Goal: Find specific page/section: Find specific page/section

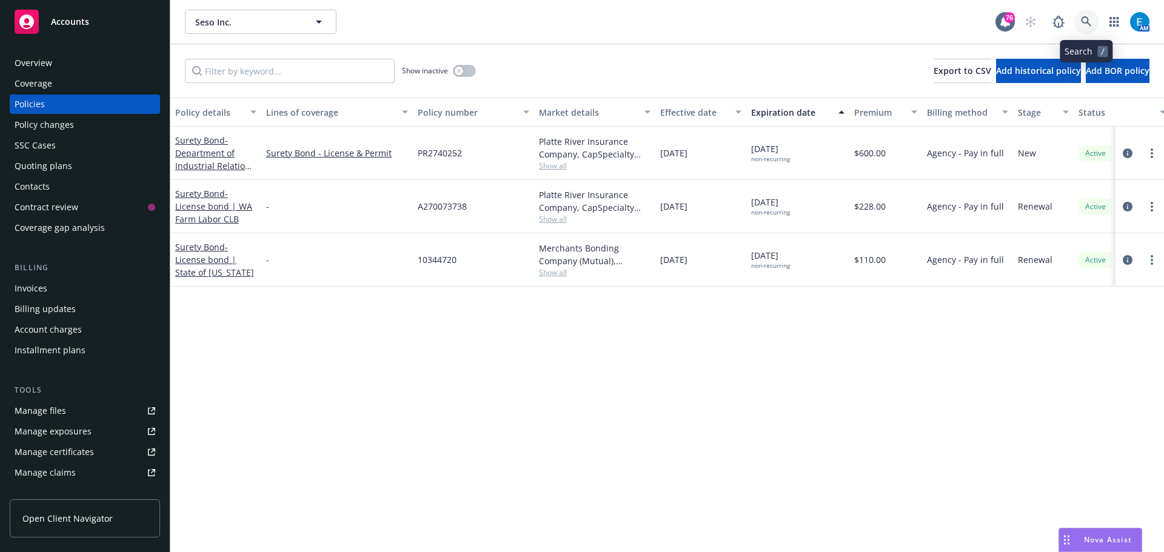
click at [1082, 21] on icon at bounding box center [1086, 21] width 10 height 10
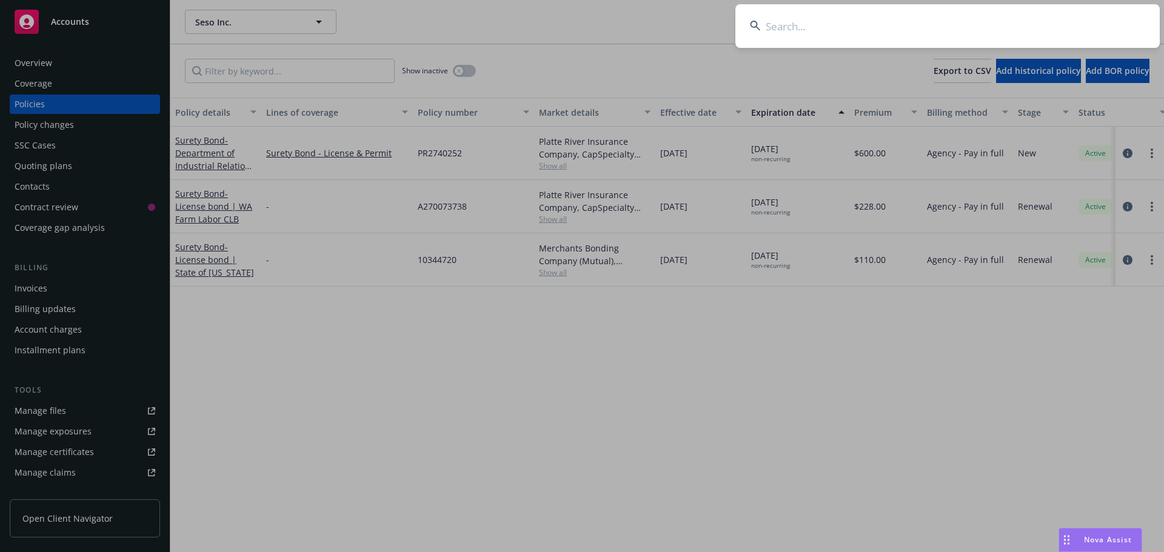
click at [1003, 24] on input at bounding box center [947, 26] width 424 height 44
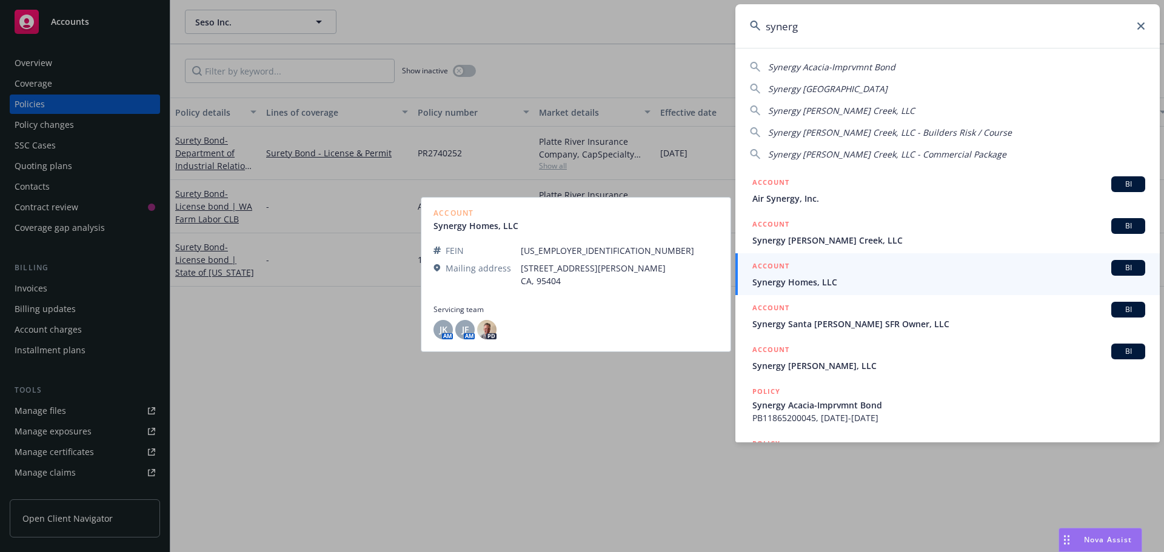
type input "synerg"
click at [800, 282] on span "Synergy Homes, LLC" at bounding box center [948, 282] width 393 height 13
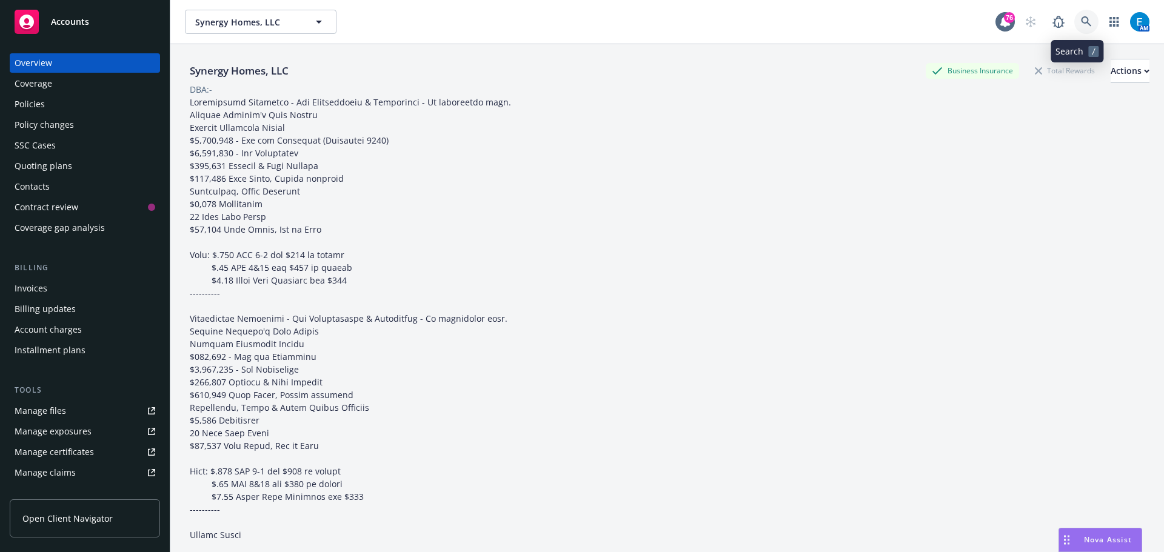
click at [1081, 25] on icon at bounding box center [1086, 21] width 11 height 11
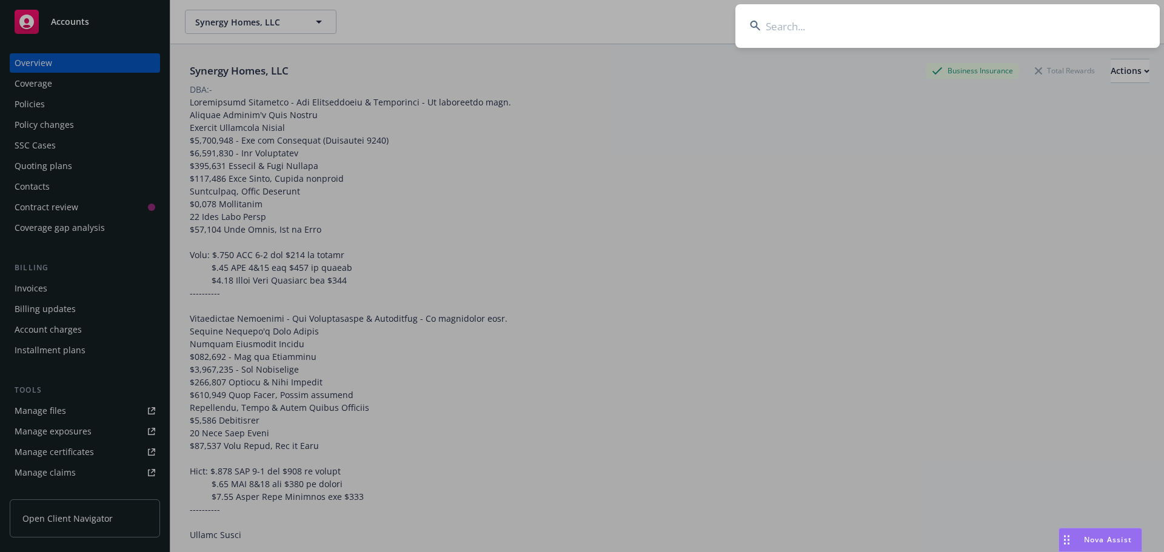
click at [937, 26] on input at bounding box center [947, 26] width 424 height 44
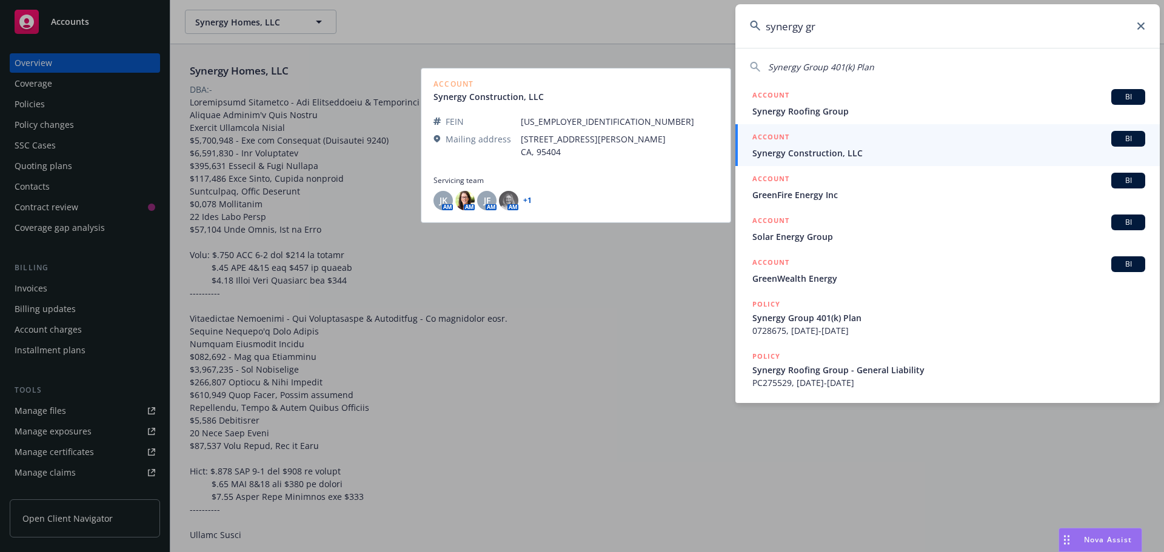
type input "synergy gr"
click at [817, 153] on span "Synergy Construction, LLC" at bounding box center [948, 153] width 393 height 13
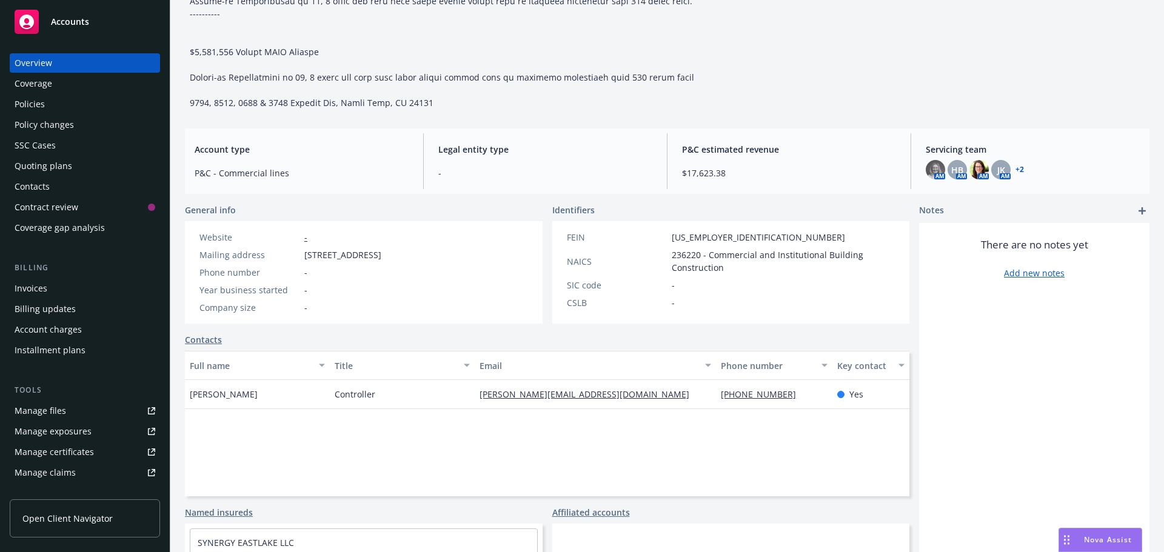
scroll to position [869, 0]
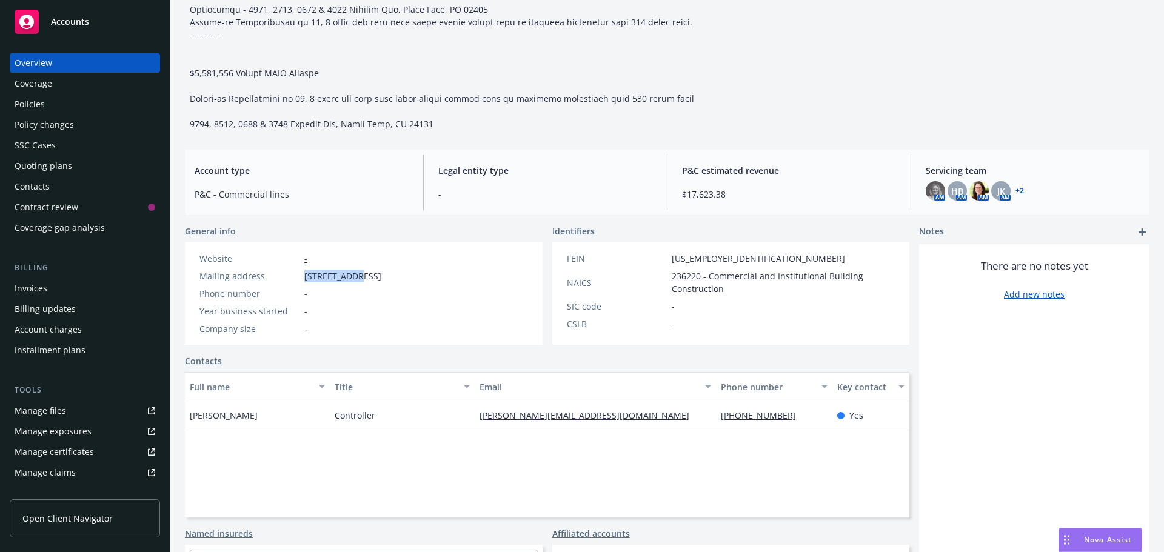
drag, startPoint x: 304, startPoint y: 277, endPoint x: 352, endPoint y: 276, distance: 48.5
click at [352, 276] on div "Mailing address [STREET_ADDRESS]" at bounding box center [291, 276] width 192 height 13
copy span "[STREET_ADDRESS]"
drag, startPoint x: 317, startPoint y: 313, endPoint x: 306, endPoint y: 294, distance: 22.6
click at [317, 313] on div "Year business started -" at bounding box center [291, 311] width 192 height 13
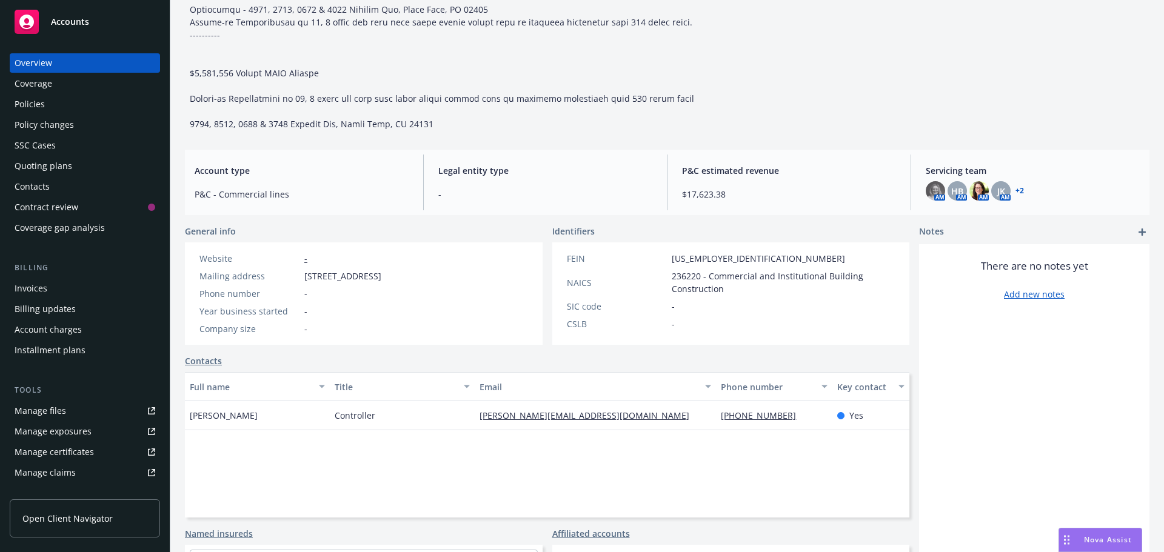
drag, startPoint x: 305, startPoint y: 276, endPoint x: 446, endPoint y: 270, distance: 140.8
click at [386, 270] on div "Mailing address [STREET_ADDRESS]" at bounding box center [291, 276] width 192 height 13
copy span "[STREET_ADDRESS]"
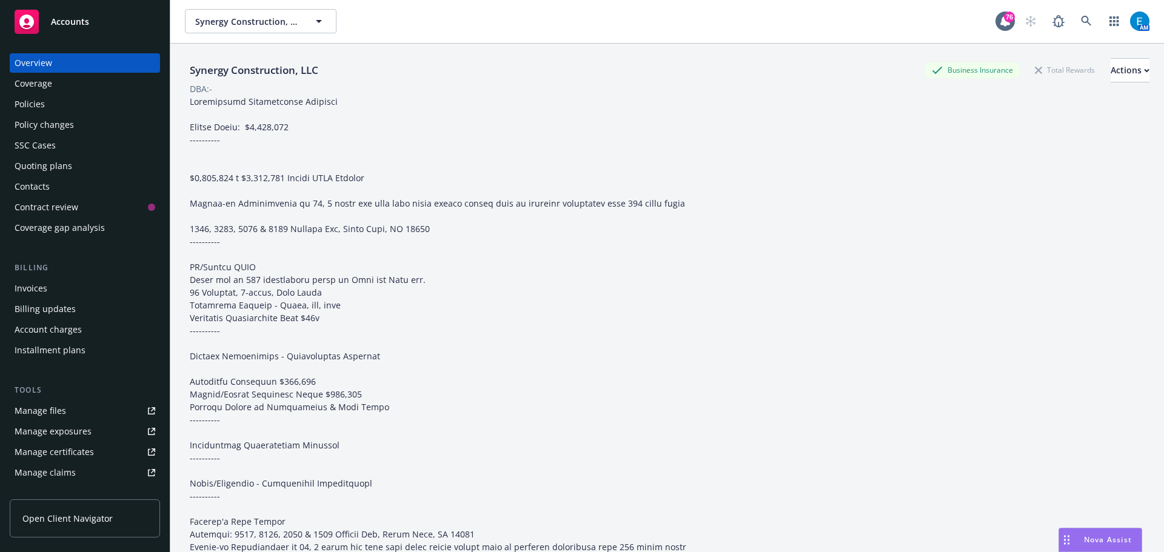
scroll to position [0, 0]
click at [1081, 17] on icon at bounding box center [1086, 21] width 10 height 10
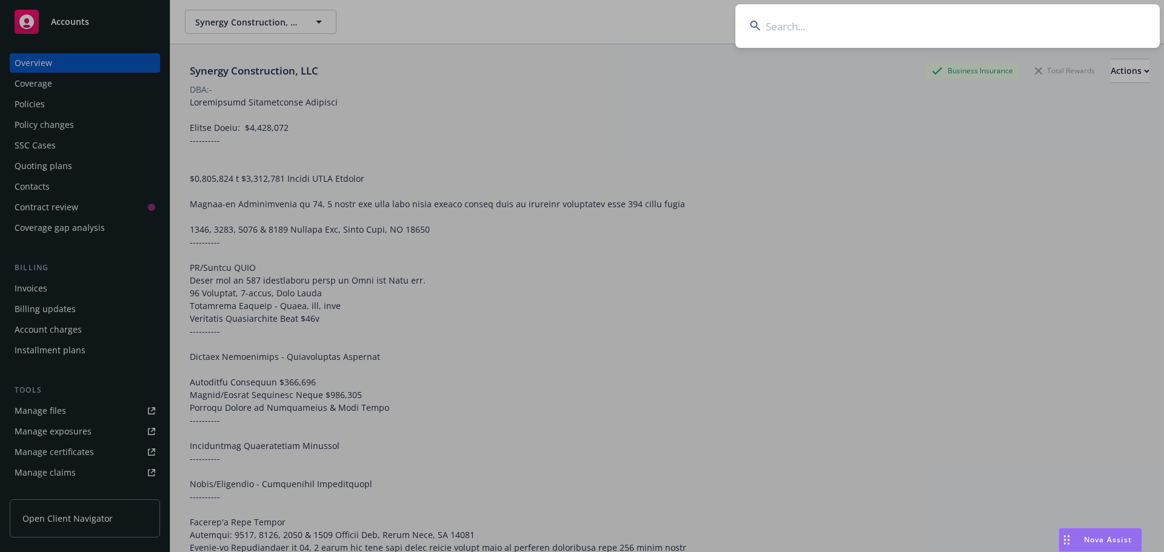
click at [930, 30] on input at bounding box center [947, 26] width 424 height 44
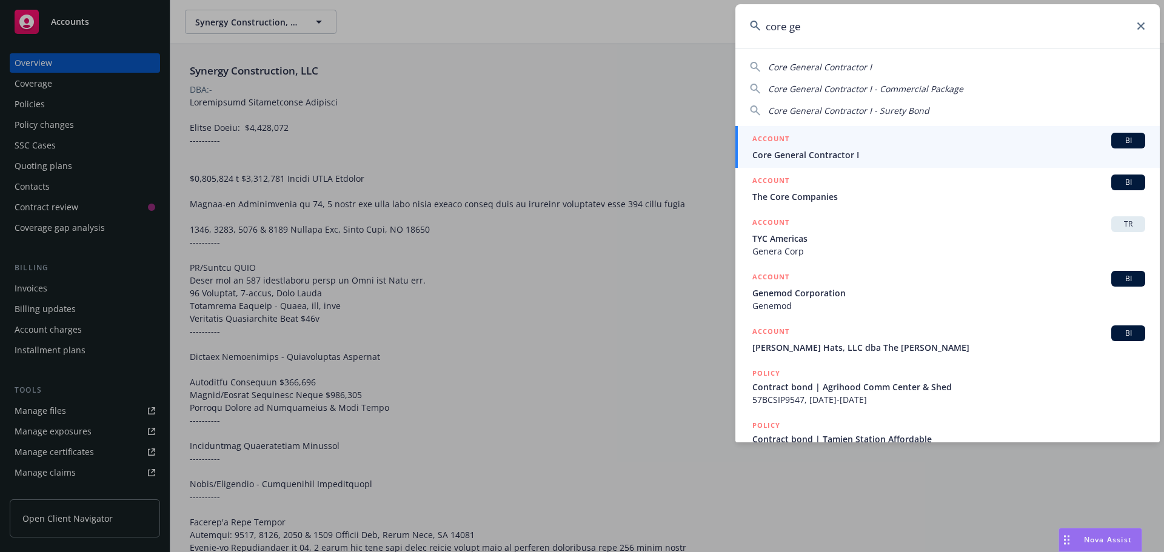
type input "core ge"
click at [781, 153] on span "Core General Contractor I" at bounding box center [948, 155] width 393 height 13
